Goal: Information Seeking & Learning: Learn about a topic

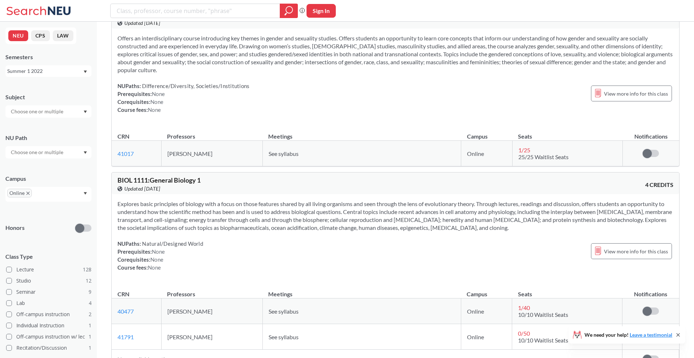
scroll to position [1997, 0]
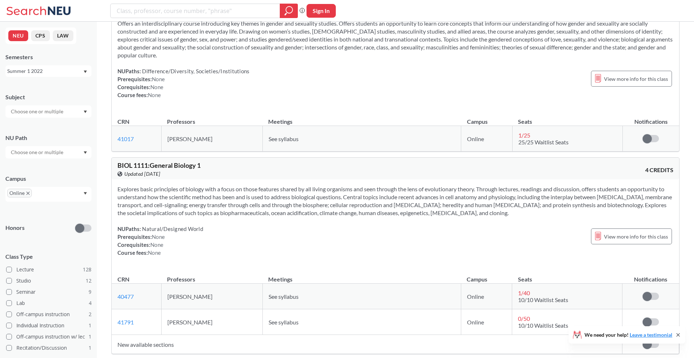
click at [27, 113] on input "text" at bounding box center [37, 111] width 61 height 9
type input "m"
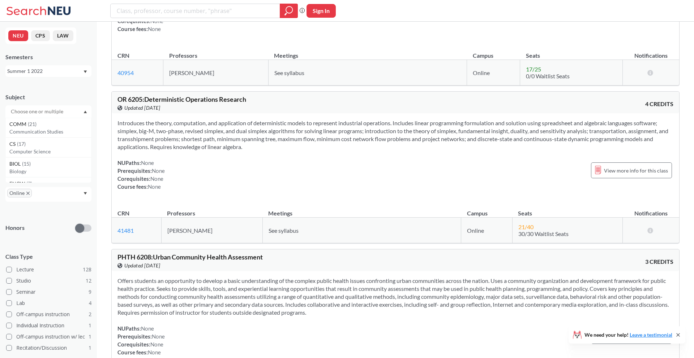
scroll to position [22884, 0]
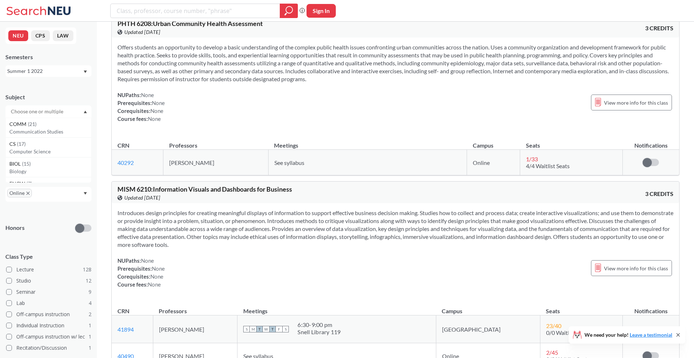
click at [55, 112] on input "text" at bounding box center [37, 111] width 61 height 9
click at [32, 145] on div "CS ( 17 )" at bounding box center [50, 144] width 82 height 8
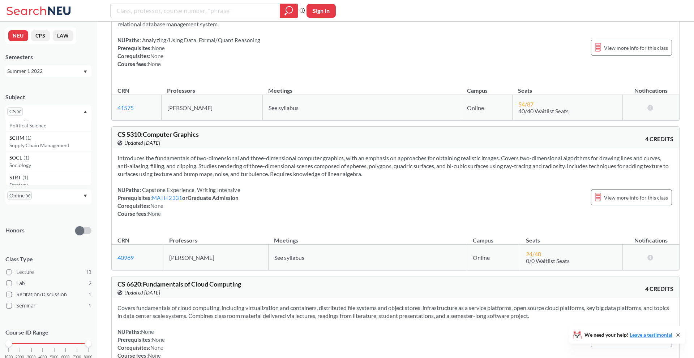
scroll to position [925, 0]
click at [30, 125] on p "Organizational Behavior" at bounding box center [50, 123] width 82 height 7
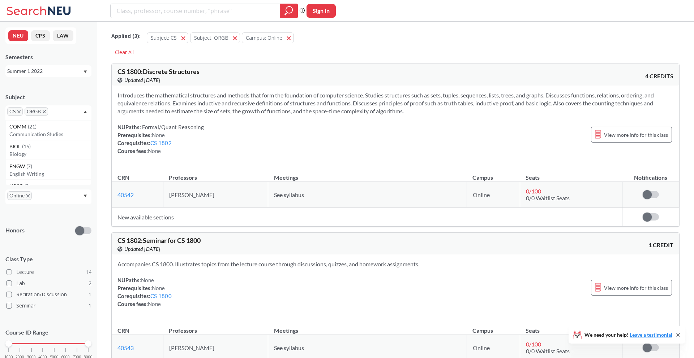
click at [42, 114] on span "ORGB" at bounding box center [36, 111] width 23 height 9
click at [43, 110] on icon "X to remove pill" at bounding box center [44, 111] width 3 height 3
click at [40, 108] on div "CS" at bounding box center [48, 112] width 86 height 15
click at [43, 112] on input "text" at bounding box center [35, 114] width 21 height 9
type input "pol"
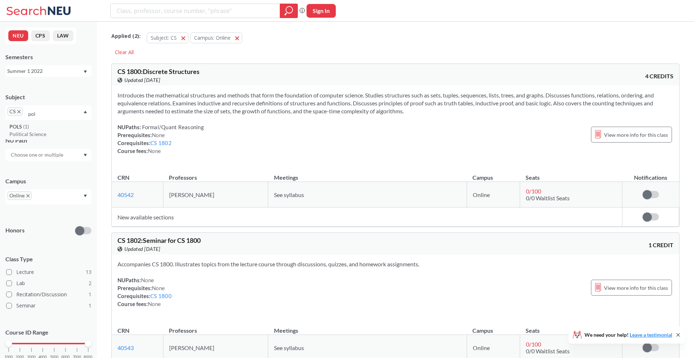
click at [27, 135] on p "Political Science" at bounding box center [50, 134] width 82 height 7
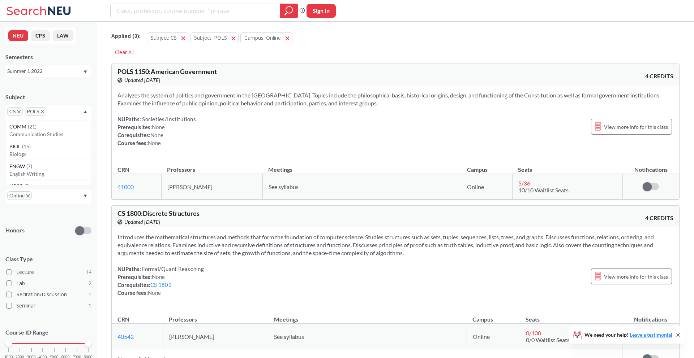
click at [44, 113] on icon "X to remove pill" at bounding box center [42, 111] width 3 height 3
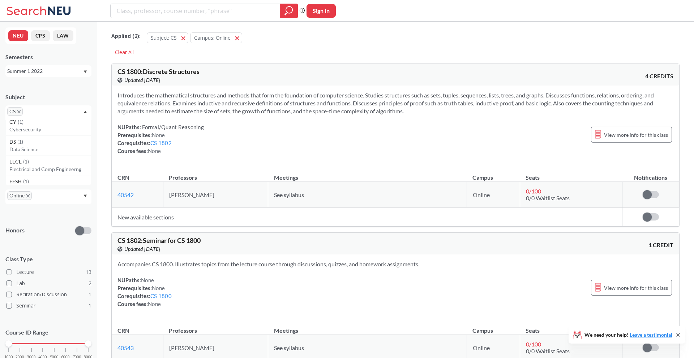
scroll to position [667, 0]
click at [28, 137] on div "DS ( 1 )" at bounding box center [50, 136] width 82 height 8
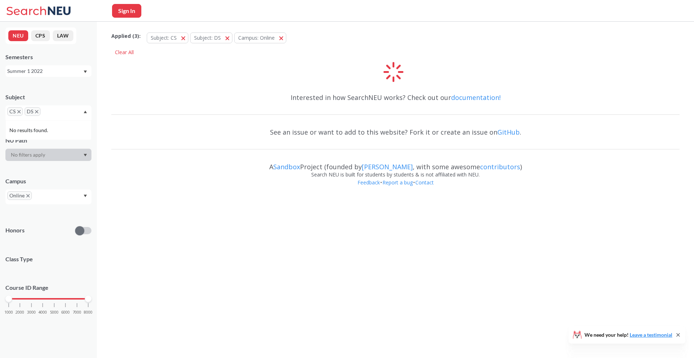
click at [37, 113] on icon "X to remove pill" at bounding box center [36, 111] width 3 height 3
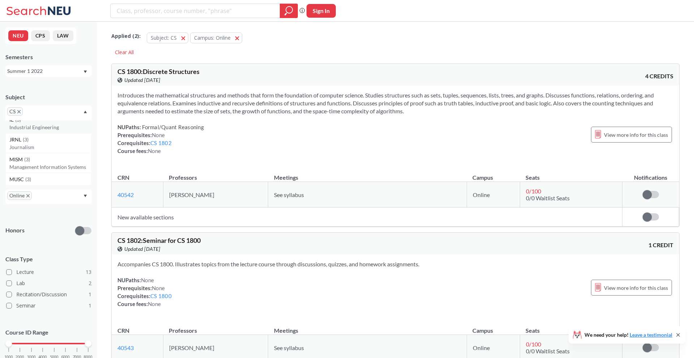
scroll to position [291, 0]
click at [33, 155] on div "MISM ( 3 )" at bounding box center [50, 154] width 82 height 8
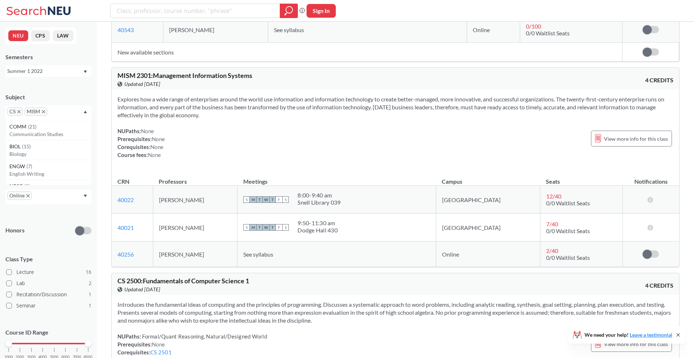
scroll to position [319, 0]
drag, startPoint x: 300, startPoint y: 260, endPoint x: 227, endPoint y: 249, distance: 74.5
click at [227, 249] on tr "40256 View this section on Banner. [PERSON_NAME] See syllabus Online 2 / 40 0/0…" at bounding box center [395, 254] width 567 height 26
click at [217, 252] on td "[PERSON_NAME]" at bounding box center [195, 254] width 84 height 26
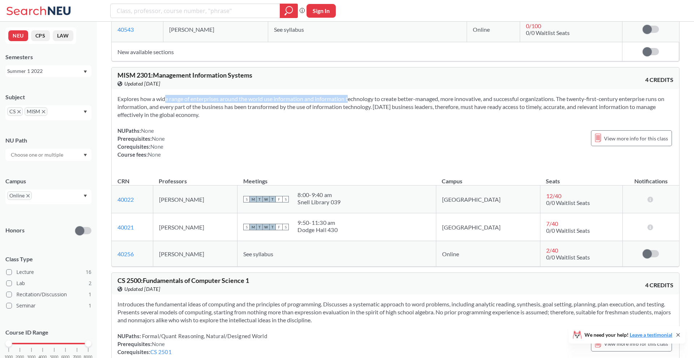
drag, startPoint x: 167, startPoint y: 98, endPoint x: 354, endPoint y: 100, distance: 187.9
click at [354, 100] on span "Explores how a wide range of enterprises around the world use information and i…" at bounding box center [390, 106] width 547 height 23
drag, startPoint x: 319, startPoint y: 97, endPoint x: 469, endPoint y: 97, distance: 149.6
click at [469, 97] on span "Explores how a wide range of enterprises around the world use information and i…" at bounding box center [390, 106] width 547 height 23
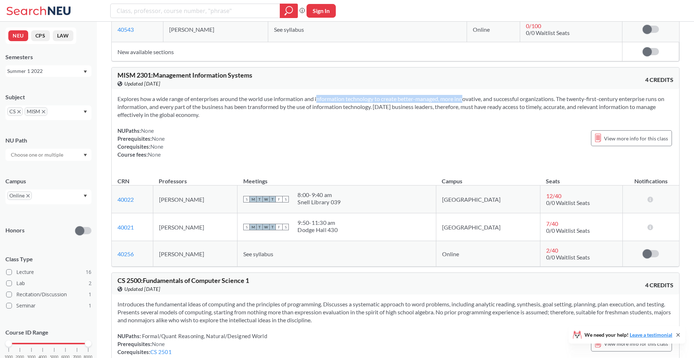
click at [469, 97] on span "Explores how a wide range of enterprises around the world use information and i…" at bounding box center [390, 106] width 547 height 23
drag, startPoint x: 444, startPoint y: 97, endPoint x: 554, endPoint y: 97, distance: 109.5
click at [554, 97] on span "Explores how a wide range of enterprises around the world use information and i…" at bounding box center [390, 106] width 547 height 23
drag, startPoint x: 121, startPoint y: 106, endPoint x: 269, endPoint y: 108, distance: 147.8
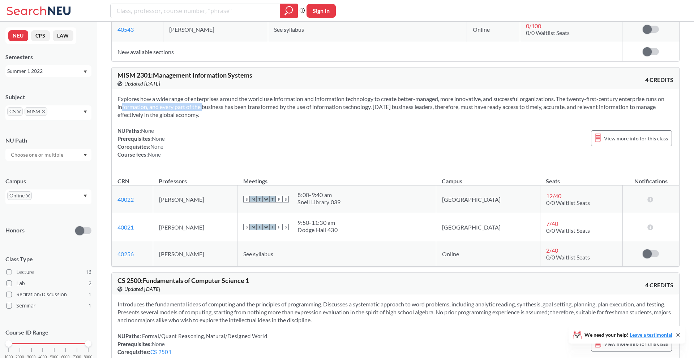
click at [269, 108] on span "Explores how a wide range of enterprises around the world use information and i…" at bounding box center [390, 106] width 547 height 23
drag, startPoint x: 226, startPoint y: 108, endPoint x: 393, endPoint y: 108, distance: 166.5
click at [393, 108] on span "Explores how a wide range of enterprises around the world use information and i…" at bounding box center [390, 106] width 547 height 23
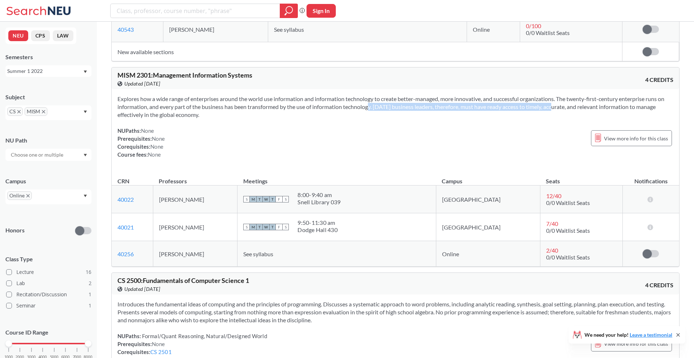
drag, startPoint x: 370, startPoint y: 107, endPoint x: 577, endPoint y: 107, distance: 206.6
click at [577, 107] on span "Explores how a wide range of enterprises around the world use information and i…" at bounding box center [390, 106] width 547 height 23
drag, startPoint x: 465, startPoint y: 106, endPoint x: 641, endPoint y: 102, distance: 176.0
click at [642, 102] on div "Explores how a wide range of enterprises around the world use information and i…" at bounding box center [395, 129] width 567 height 81
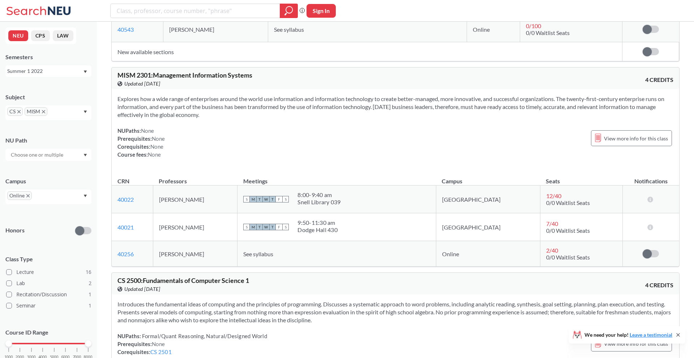
drag, startPoint x: 513, startPoint y: 106, endPoint x: 628, endPoint y: 113, distance: 115.1
click at [628, 113] on div "Explores how a wide range of enterprises around the world use information and i…" at bounding box center [395, 129] width 567 height 81
click at [605, 104] on span "Explores how a wide range of enterprises around the world use information and i…" at bounding box center [390, 106] width 547 height 23
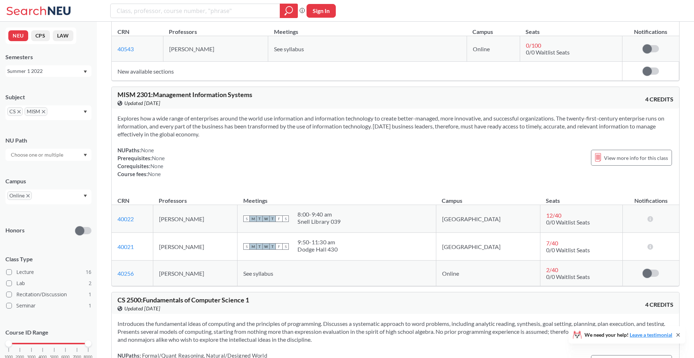
scroll to position [198, 0]
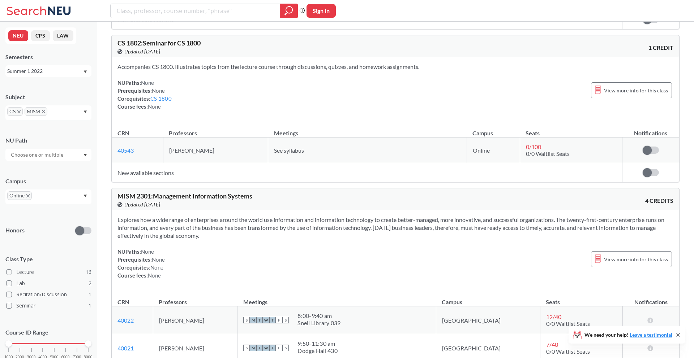
click at [81, 118] on div "CS MISM" at bounding box center [48, 112] width 86 height 15
click at [43, 136] on p "Business Administration" at bounding box center [50, 138] width 82 height 7
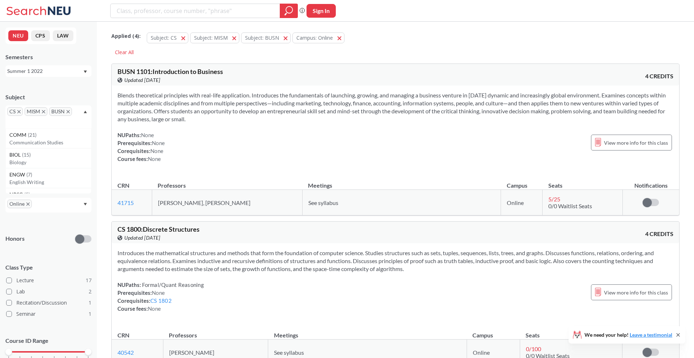
click at [68, 112] on icon "X to remove pill" at bounding box center [67, 111] width 3 height 3
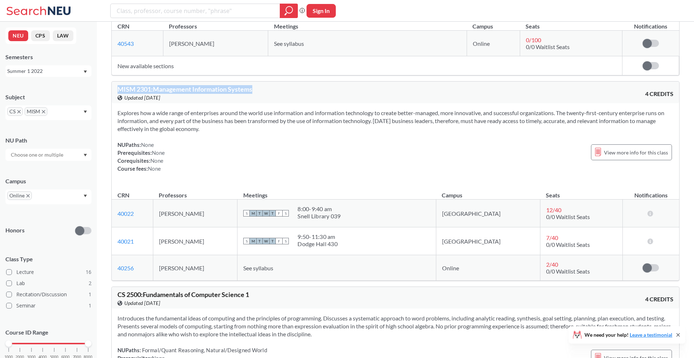
drag, startPoint x: 257, startPoint y: 90, endPoint x: 114, endPoint y: 90, distance: 143.1
click at [114, 90] on div "MISM 2301 : Management Information Systems View this course on Banner. Updated …" at bounding box center [395, 93] width 567 height 22
copy span "MISM 2301 : Management Information Systems"
click at [247, 118] on span "Explores how a wide range of enterprises around the world use information and i…" at bounding box center [390, 120] width 547 height 23
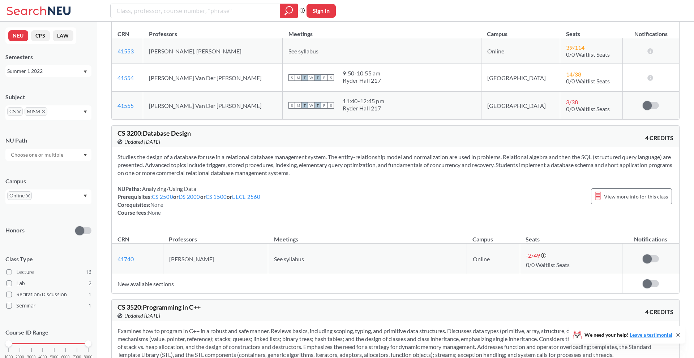
scroll to position [1512, 0]
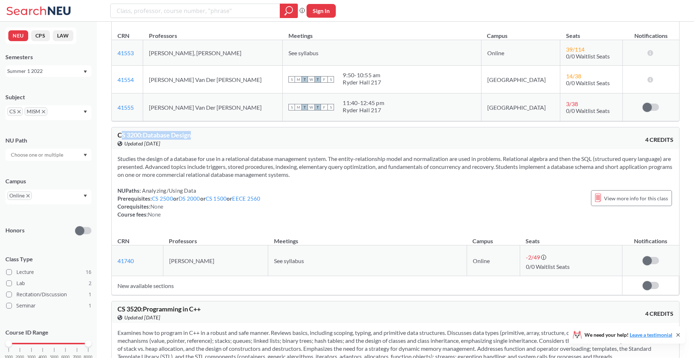
drag, startPoint x: 121, startPoint y: 142, endPoint x: 239, endPoint y: 151, distance: 117.8
click at [239, 148] on div "CS 3200 : Database Design View this course on Banner. Updated [DATE]" at bounding box center [256, 140] width 278 height 16
click at [238, 189] on div "Studies the design of a database for use in a relational database management sy…" at bounding box center [395, 189] width 567 height 81
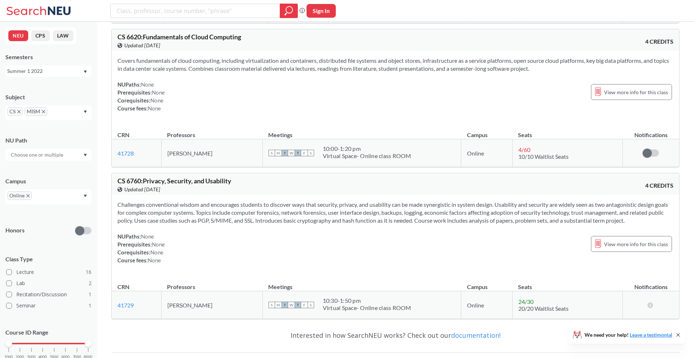
scroll to position [3132, 0]
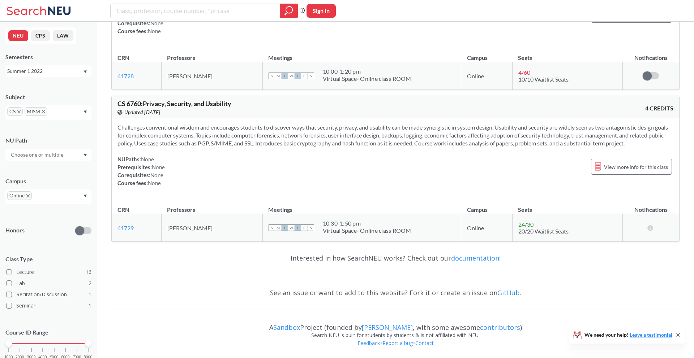
click at [80, 112] on div "CS MISM" at bounding box center [48, 112] width 86 height 15
click at [26, 138] on div "FINA ( 2 )" at bounding box center [50, 135] width 82 height 8
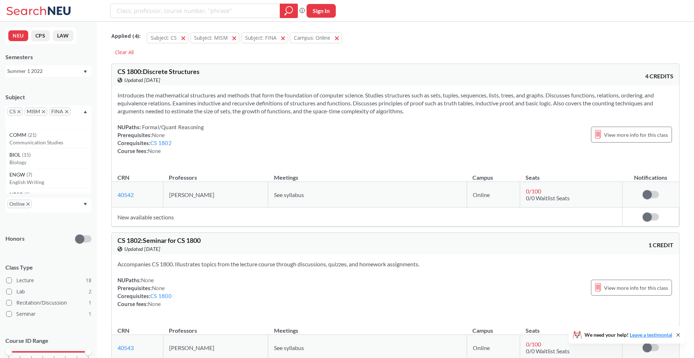
click at [44, 110] on icon "X to remove pill" at bounding box center [43, 111] width 3 height 3
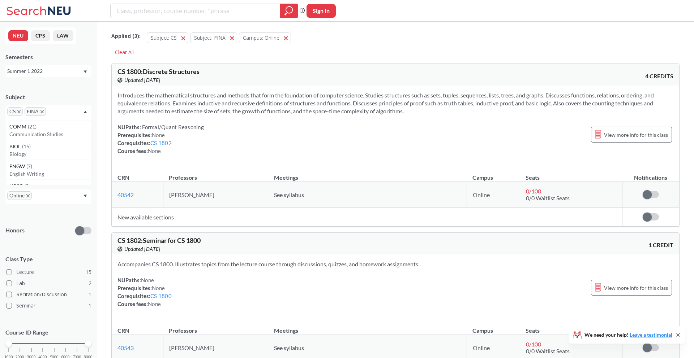
click at [18, 113] on icon "X to remove pill" at bounding box center [18, 111] width 3 height 3
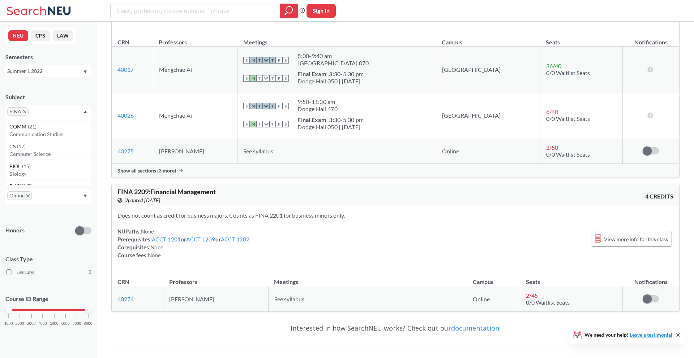
scroll to position [144, 0]
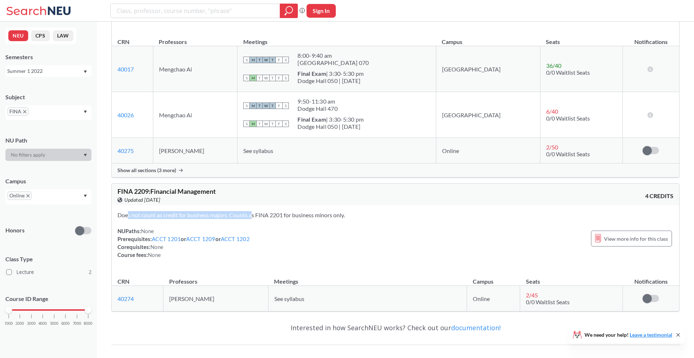
drag, startPoint x: 127, startPoint y: 216, endPoint x: 252, endPoint y: 216, distance: 125.0
click at [252, 216] on span "Does not count as credit for business majors. Counts as FINA 2201 for business …" at bounding box center [230, 215] width 227 height 7
click at [239, 216] on span "Does not count as credit for business majors. Counts as FINA 2201 for business …" at bounding box center [230, 215] width 227 height 7
drag, startPoint x: 166, startPoint y: 215, endPoint x: 280, endPoint y: 215, distance: 113.8
click at [280, 215] on span "Does not count as credit for business majors. Counts as FINA 2201 for business …" at bounding box center [230, 215] width 227 height 7
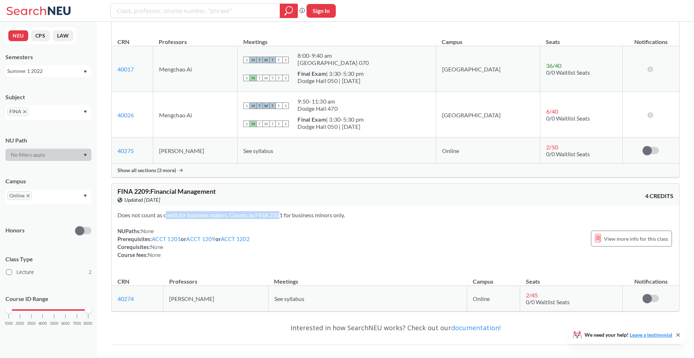
click at [280, 215] on span "Does not count as credit for business majors. Counts as FINA 2201 for business …" at bounding box center [230, 215] width 227 height 7
drag, startPoint x: 241, startPoint y: 213, endPoint x: 338, endPoint y: 215, distance: 96.8
click at [337, 213] on span "Does not count as credit for business majors. Counts as FINA 2201 for business …" at bounding box center [230, 215] width 227 height 7
click at [338, 215] on span "Does not count as credit for business majors. Counts as FINA 2201 for business …" at bounding box center [230, 215] width 227 height 7
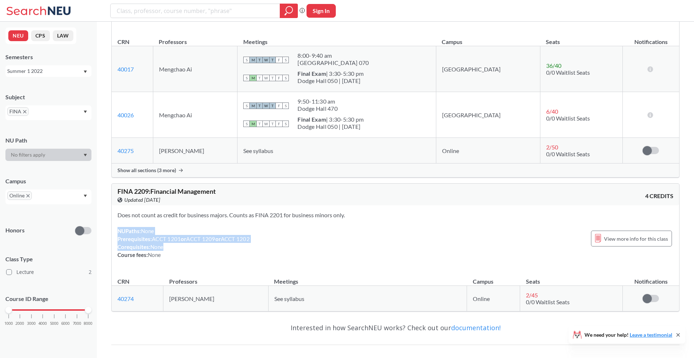
drag, startPoint x: 115, startPoint y: 229, endPoint x: 193, endPoint y: 251, distance: 81.1
click at [193, 251] on div "Does not count as credit for business majors. Counts as FINA 2201 for business …" at bounding box center [395, 238] width 567 height 65
click at [193, 251] on div "NUPaths: None Prerequisites: ACCT 1201 or ACCT 1209 or ACCT 1202 Corequisites: …" at bounding box center [183, 243] width 132 height 32
click at [26, 113] on span "FINA" at bounding box center [17, 111] width 21 height 9
click at [24, 111] on icon "X to remove pill" at bounding box center [24, 111] width 3 height 3
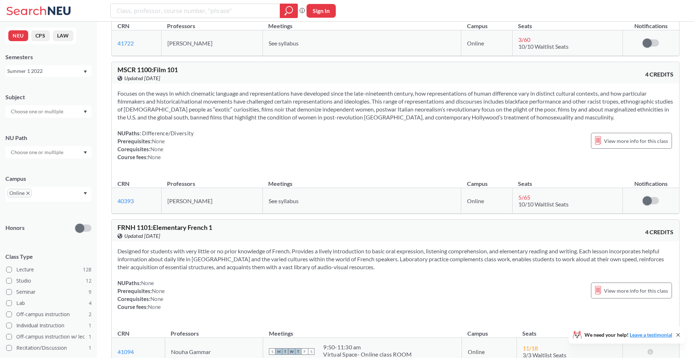
click at [76, 113] on div at bounding box center [48, 111] width 86 height 12
click at [25, 129] on span "( 3 )" at bounding box center [28, 128] width 6 height 6
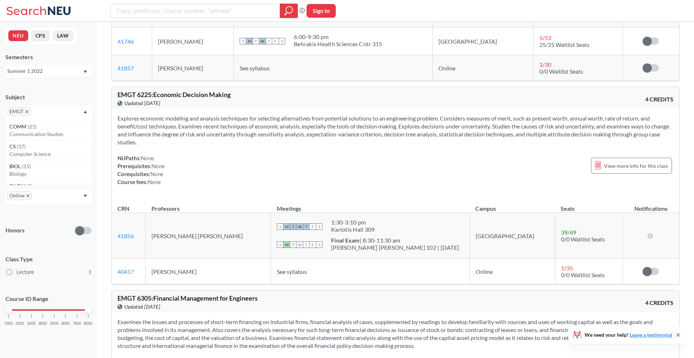
scroll to position [395, 0]
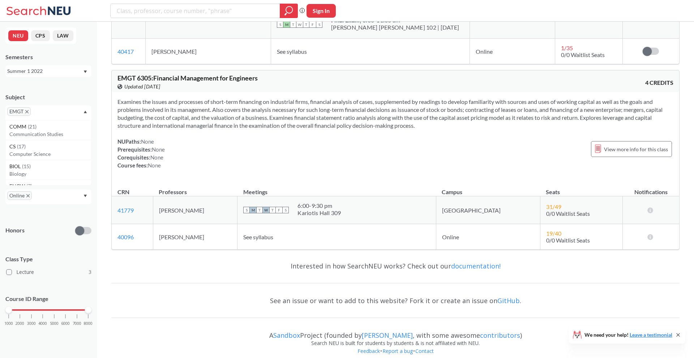
click at [27, 110] on icon "X to remove pill" at bounding box center [26, 111] width 3 height 3
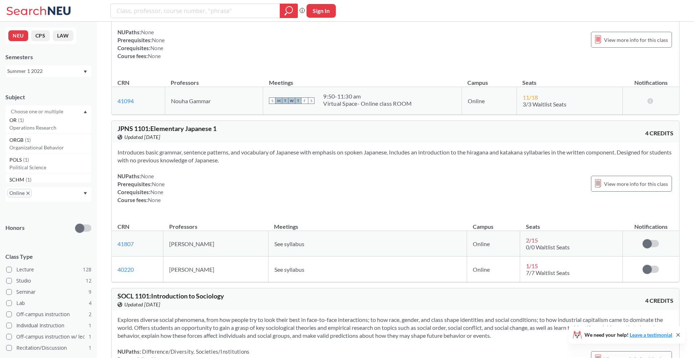
scroll to position [916, 0]
click at [36, 165] on div "POLS ( 1 )" at bounding box center [50, 162] width 82 height 8
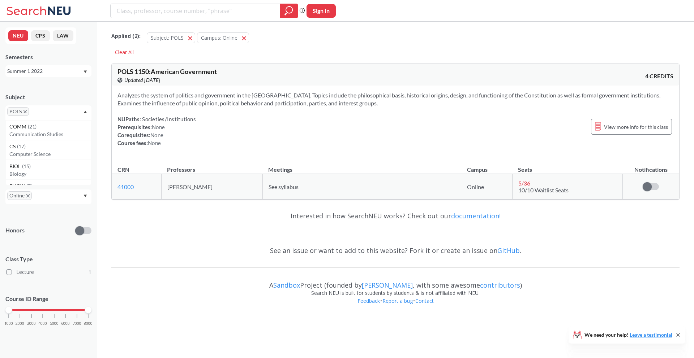
click at [25, 111] on icon "X to remove pill" at bounding box center [24, 111] width 3 height 3
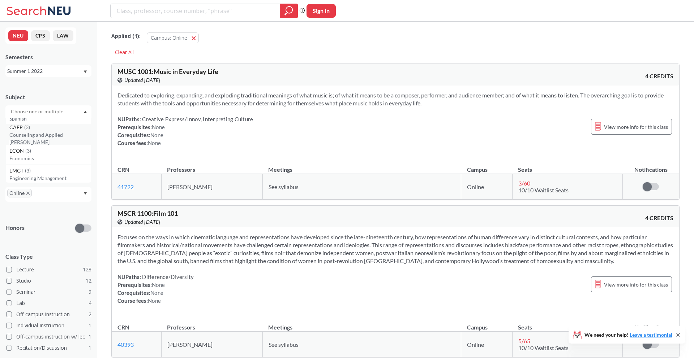
scroll to position [217, 0]
click at [39, 155] on p "Economics" at bounding box center [50, 153] width 82 height 7
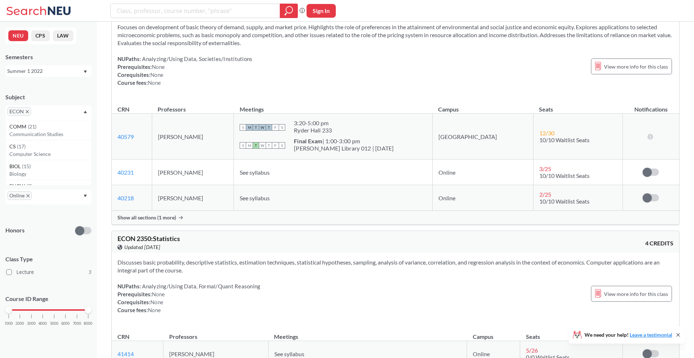
scroll to position [213, 0]
